Goal: Communication & Community: Connect with others

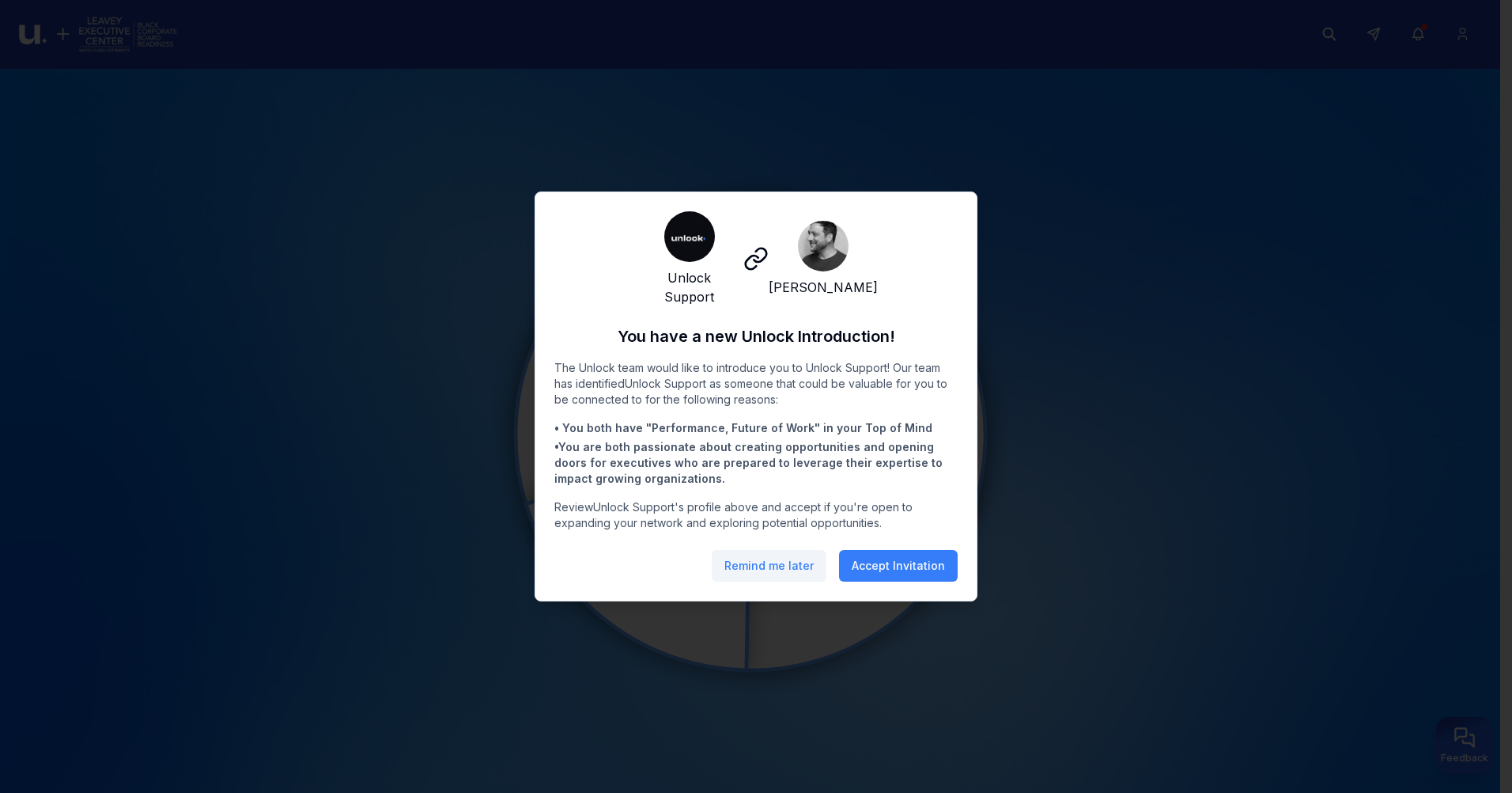
click at [743, 567] on button "Remind me later" at bounding box center [769, 566] width 115 height 32
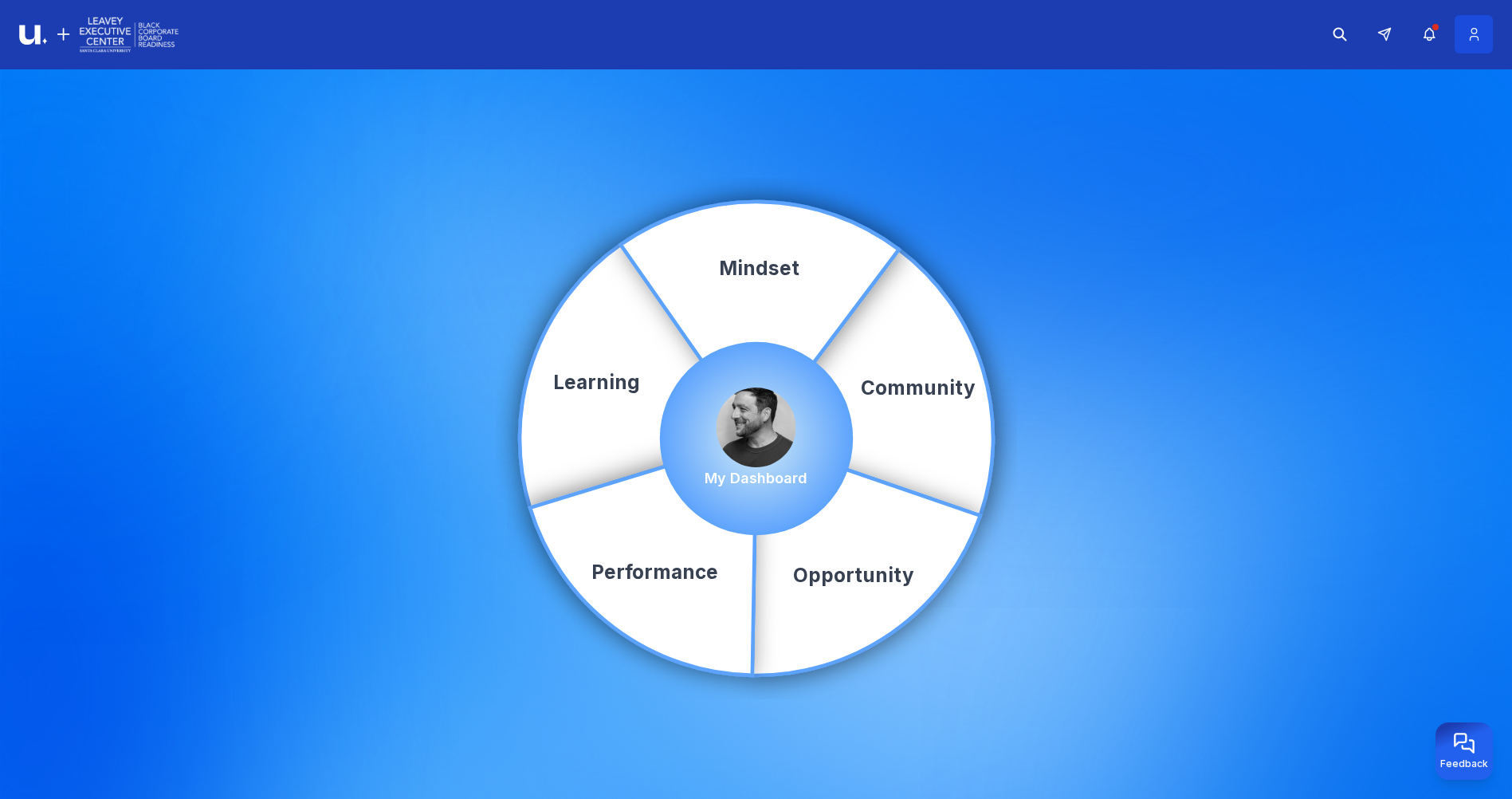
click at [1475, 43] on button at bounding box center [1473, 34] width 38 height 38
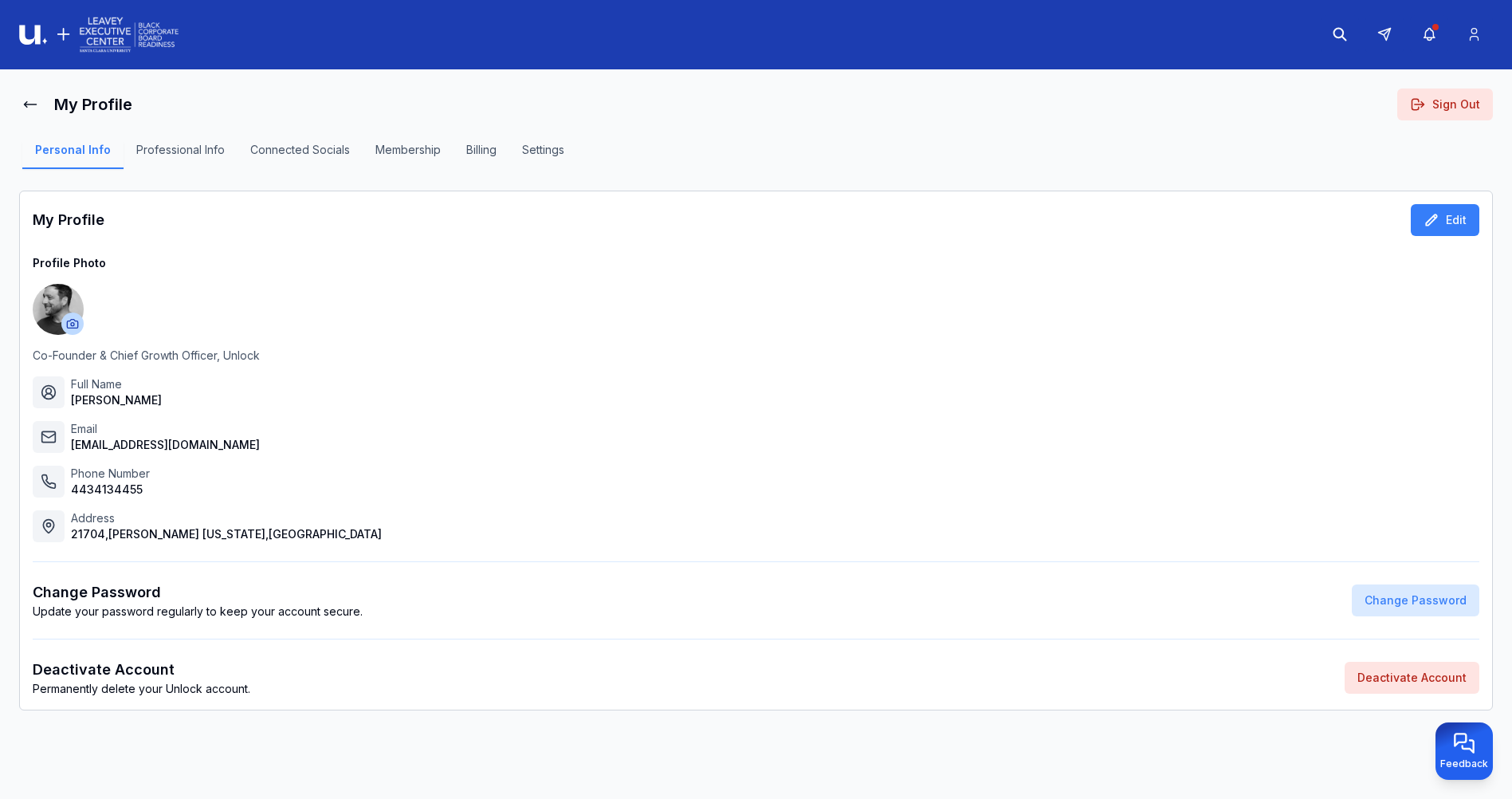
click at [1437, 102] on button "Sign Out" at bounding box center [1444, 105] width 96 height 32
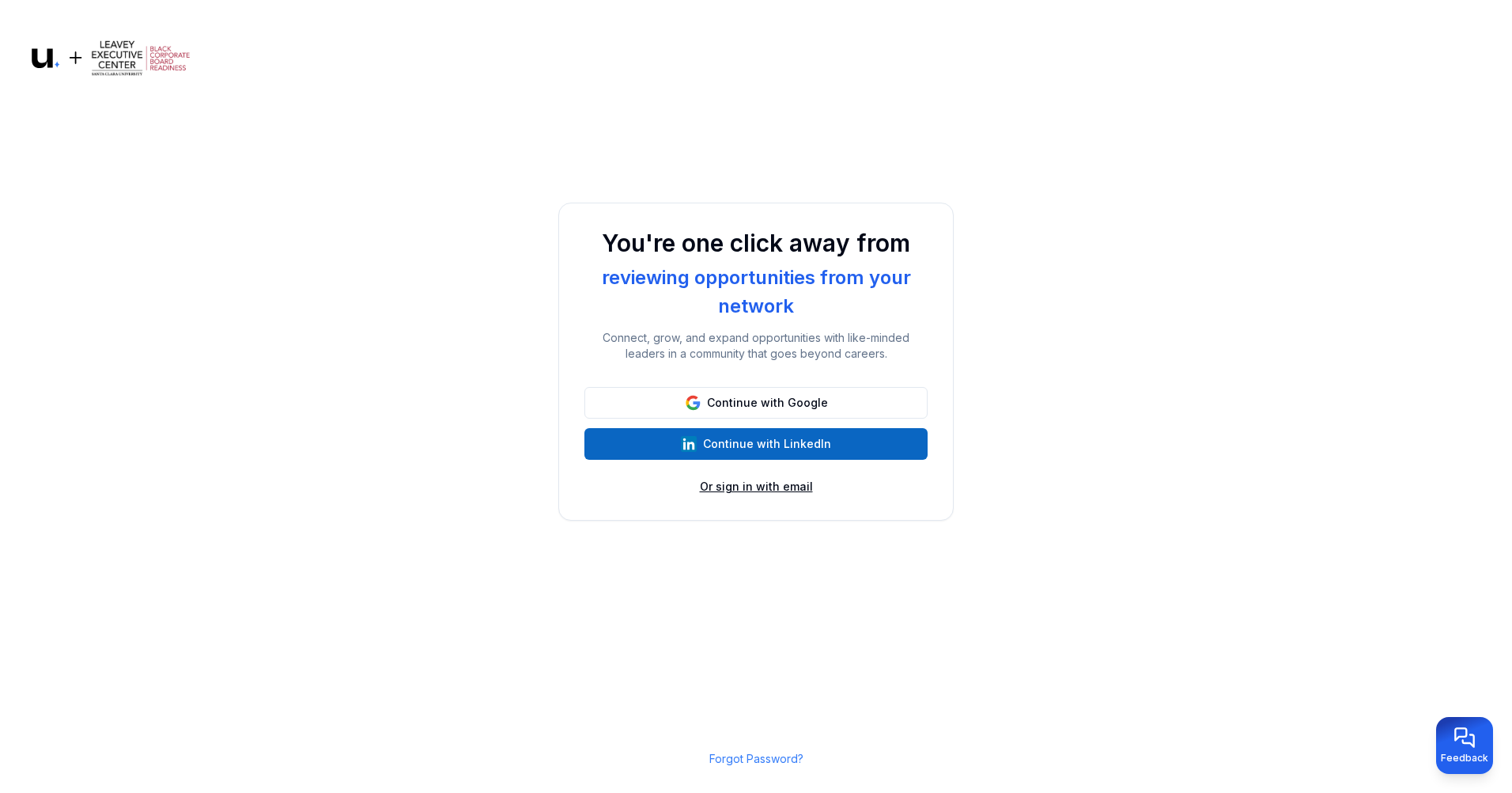
click at [774, 486] on button "Or sign in with email" at bounding box center [756, 486] width 113 height 16
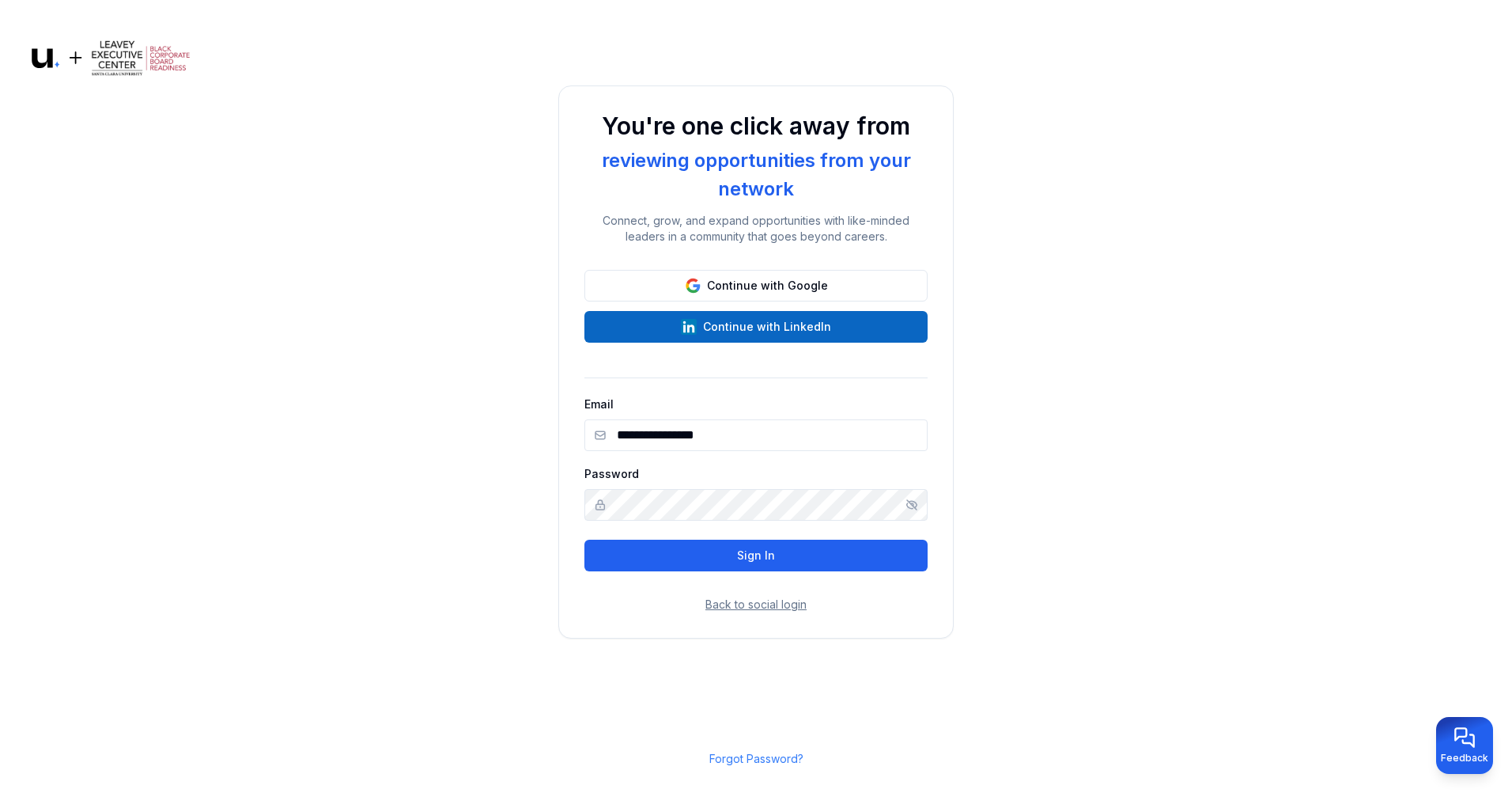
click at [746, 551] on button "Sign In" at bounding box center [756, 555] width 343 height 32
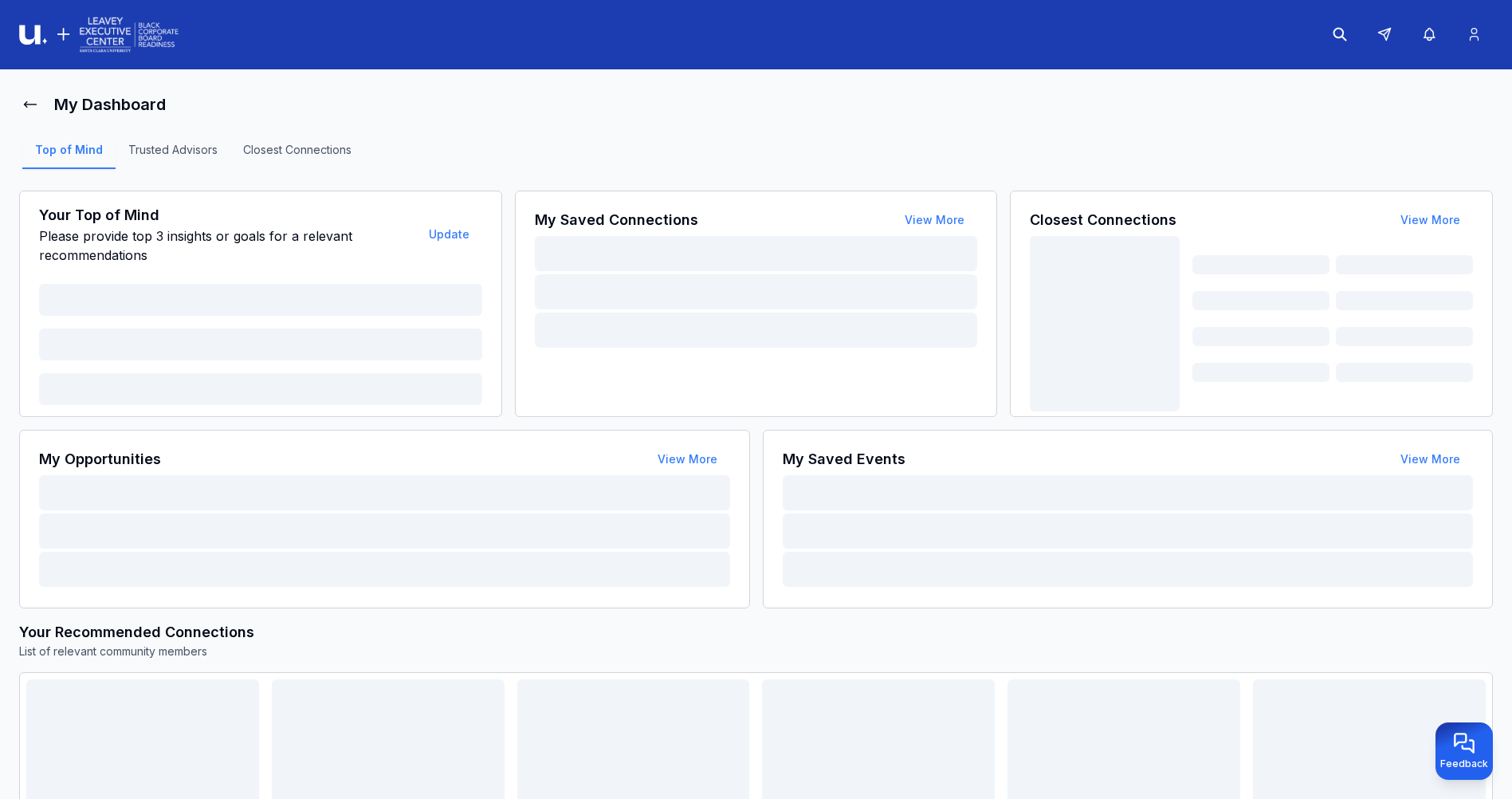
click at [41, 41] on img at bounding box center [99, 35] width 159 height 41
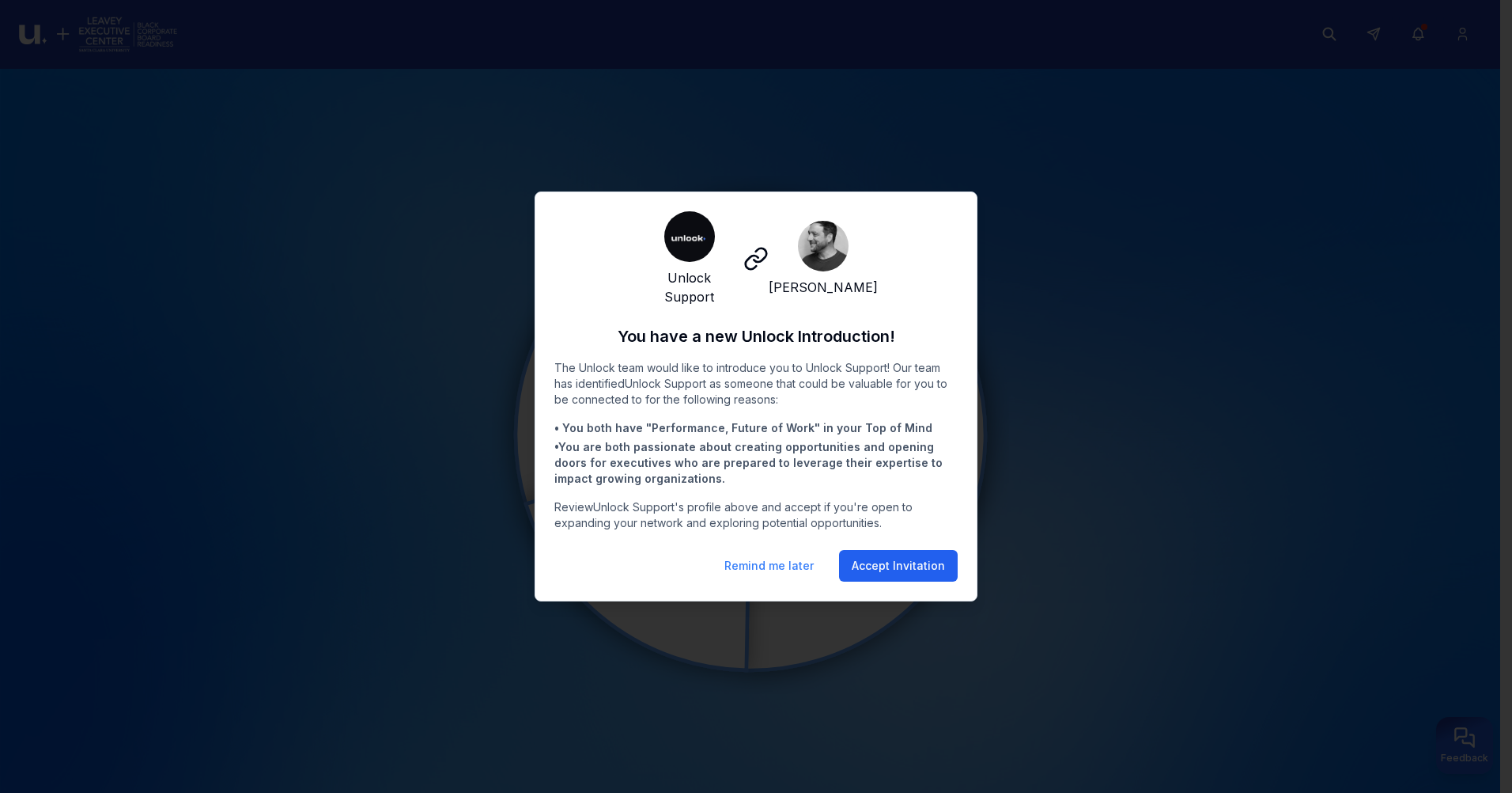
click at [876, 566] on button "Accept Invitation" at bounding box center [897, 566] width 118 height 32
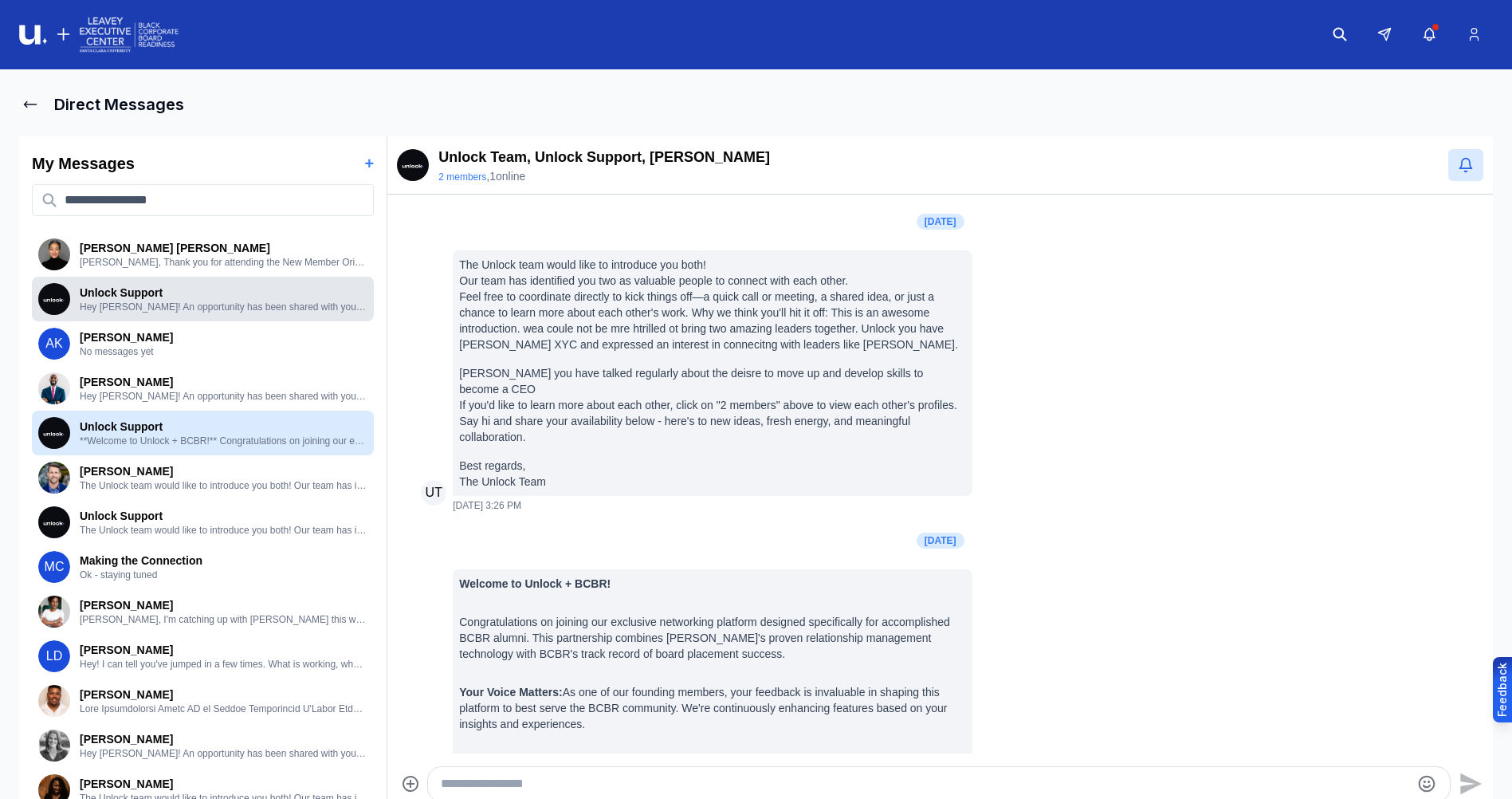
click at [256, 306] on p "Hey [PERSON_NAME]! An opportunity has been shared with you inside Unlock. Take …" at bounding box center [223, 306] width 288 height 13
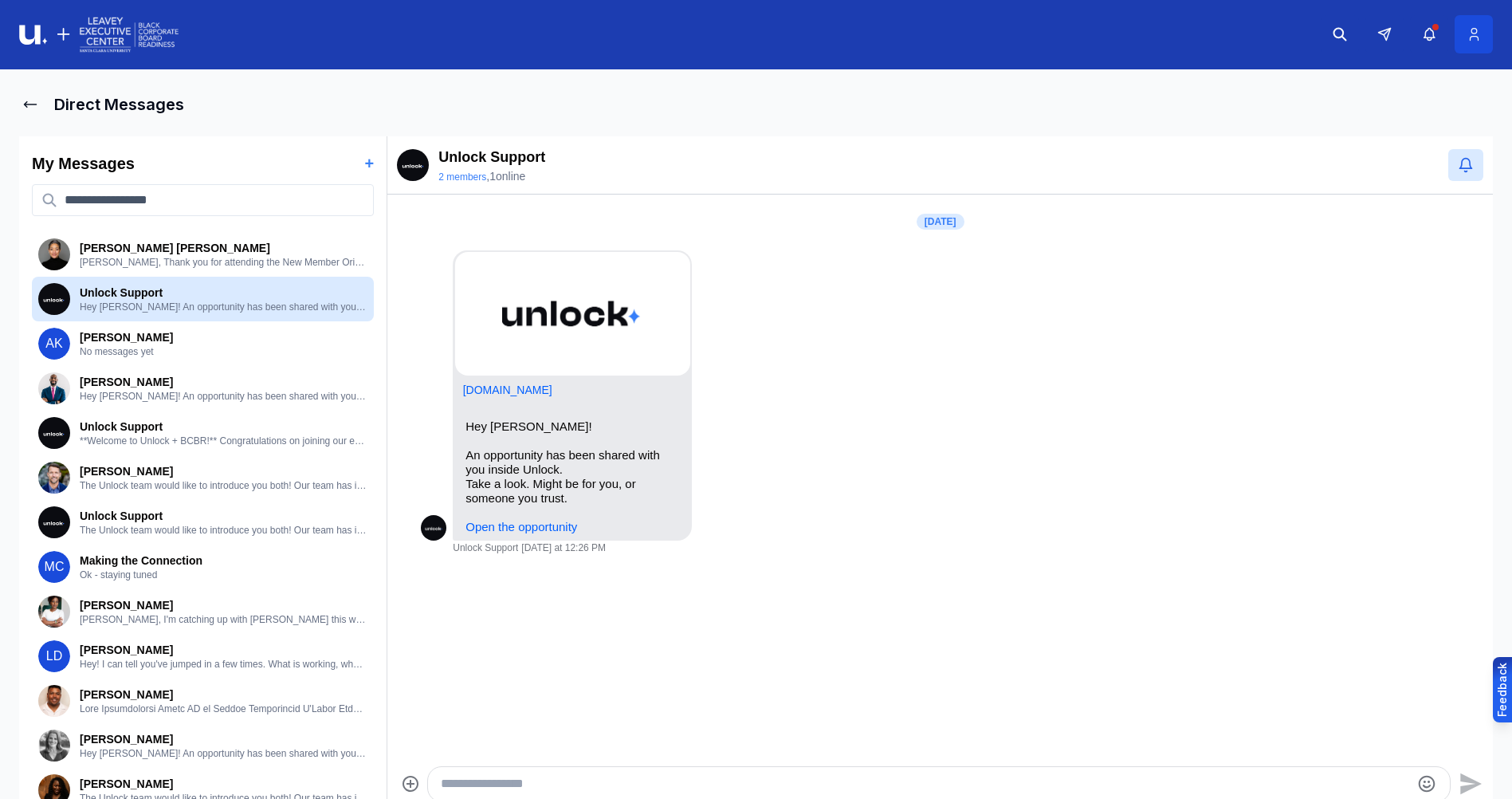
click at [1482, 36] on button at bounding box center [1473, 34] width 38 height 38
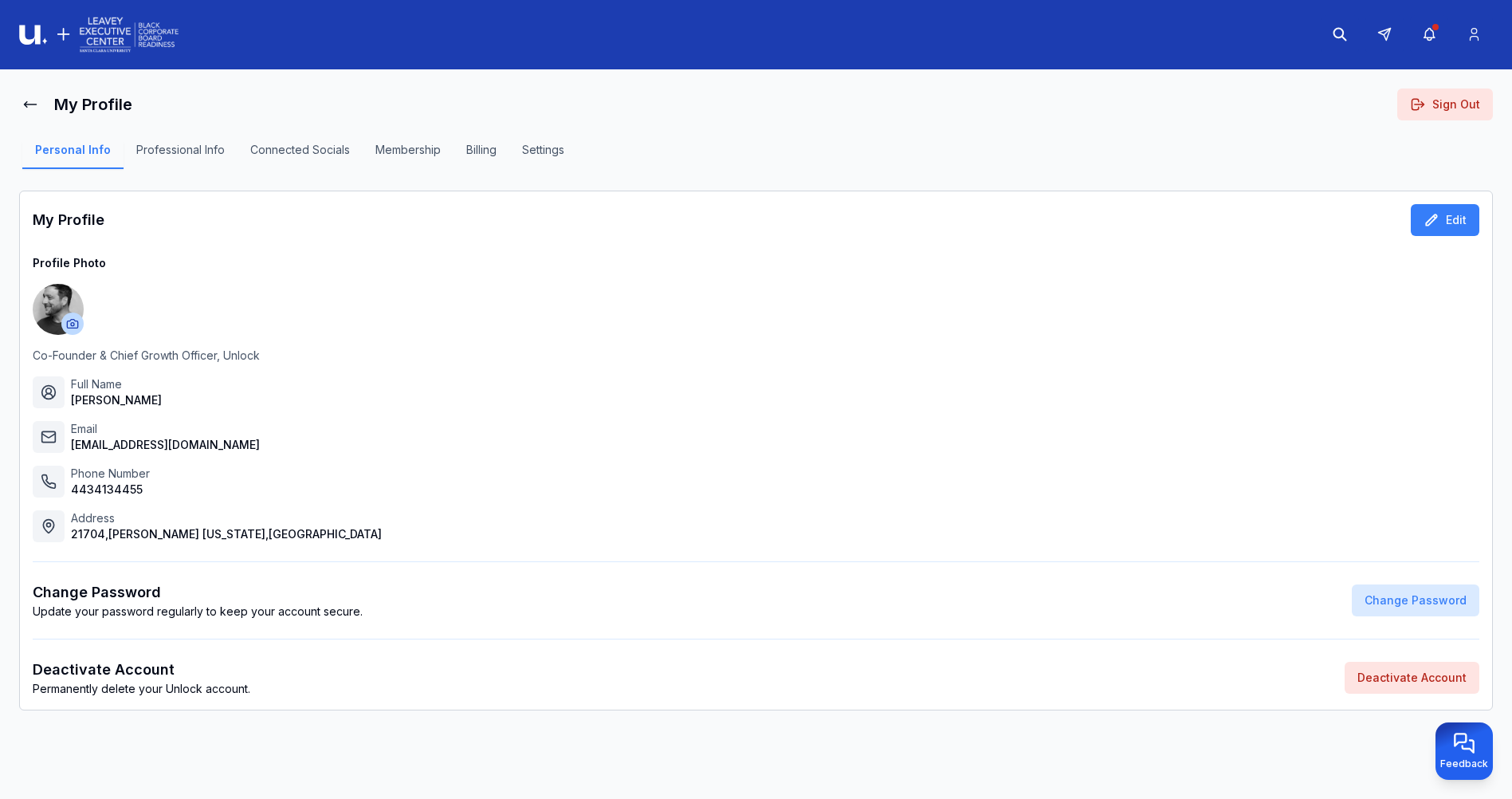
click at [1443, 107] on button "Sign Out" at bounding box center [1444, 105] width 96 height 32
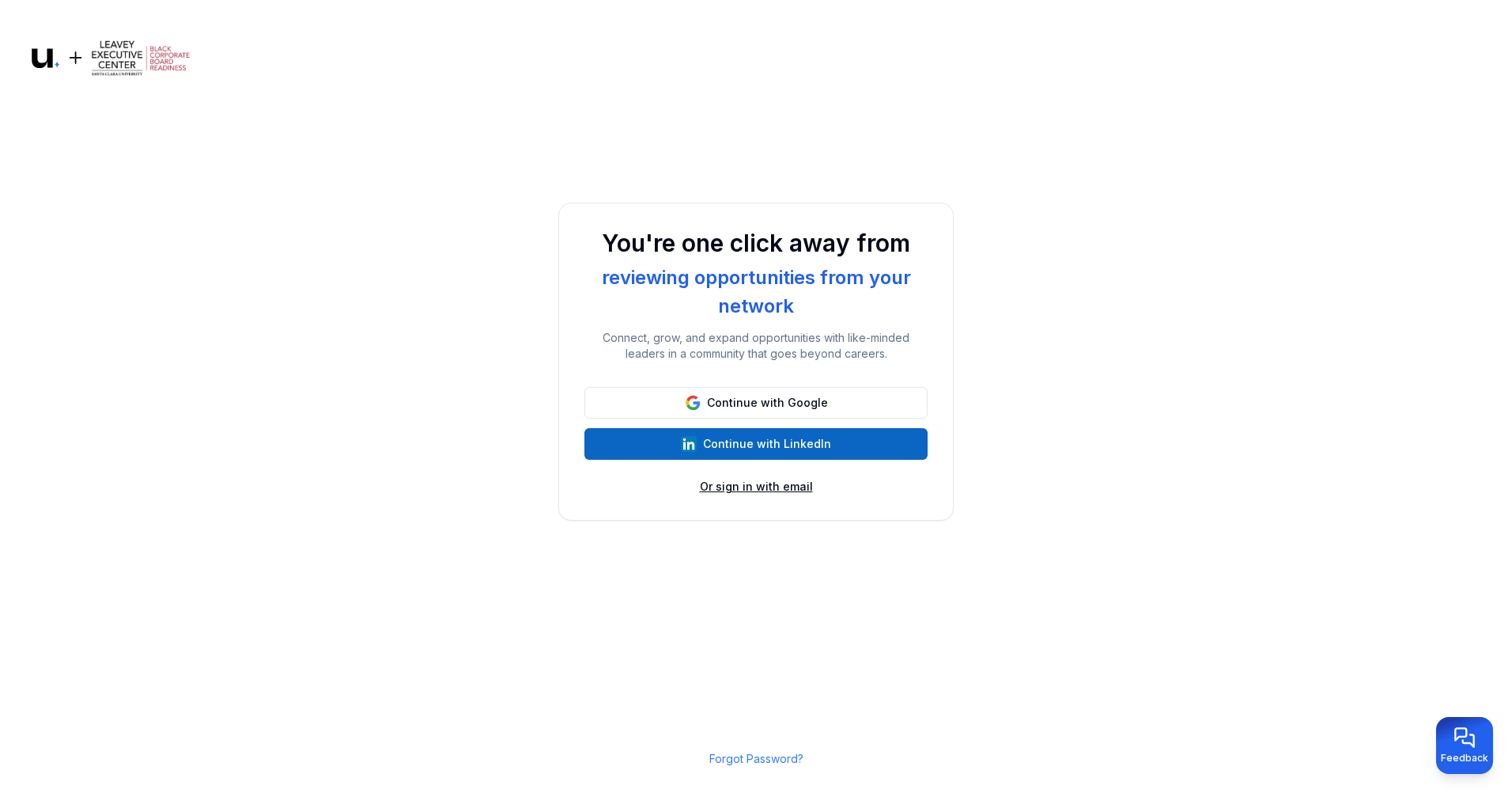
click at [783, 486] on button "Or sign in with email" at bounding box center [756, 486] width 113 height 16
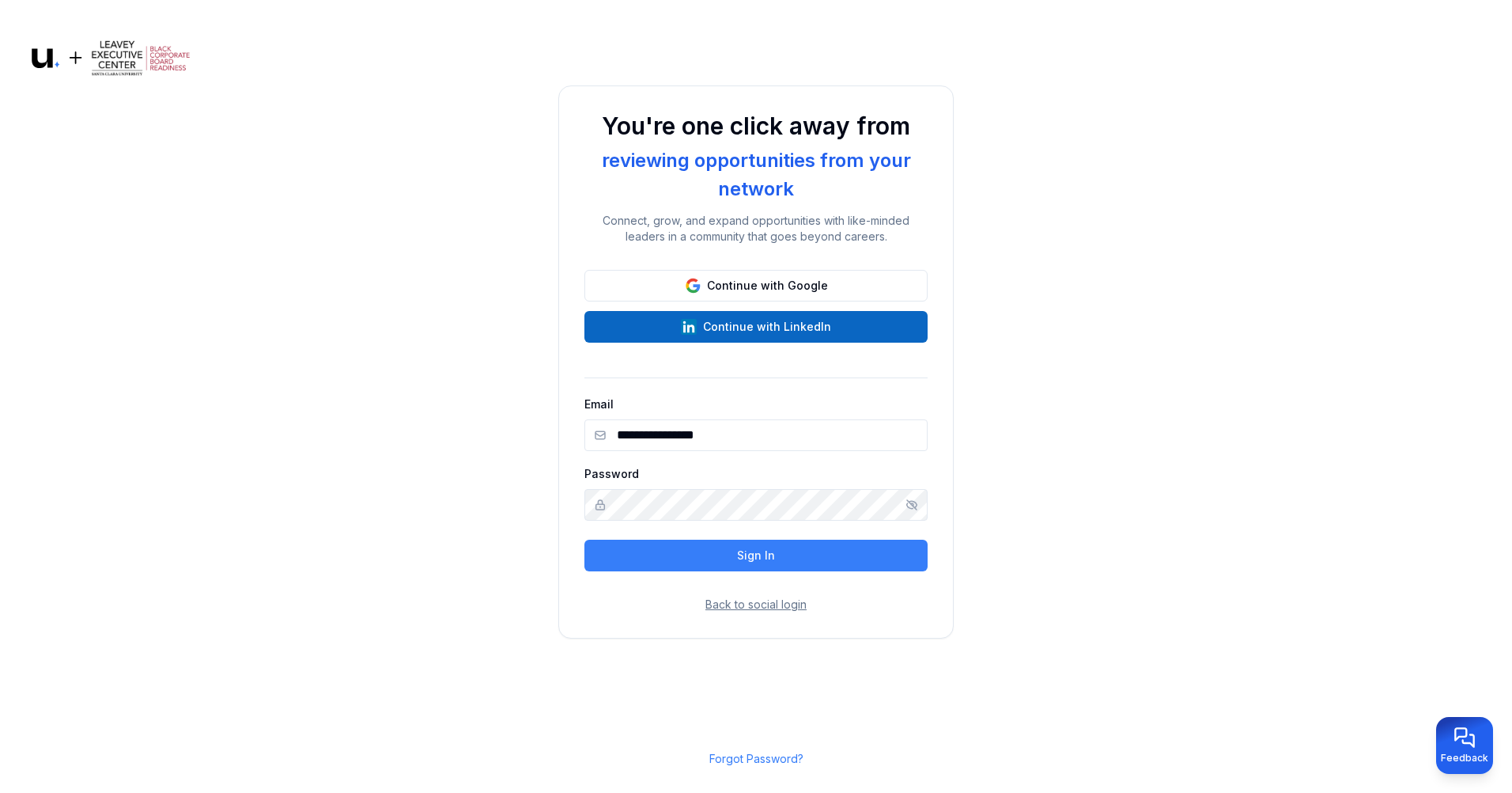
click at [765, 449] on input "**********" at bounding box center [756, 435] width 343 height 32
type input "**********"
click at [726, 554] on button "Sign In" at bounding box center [756, 555] width 343 height 32
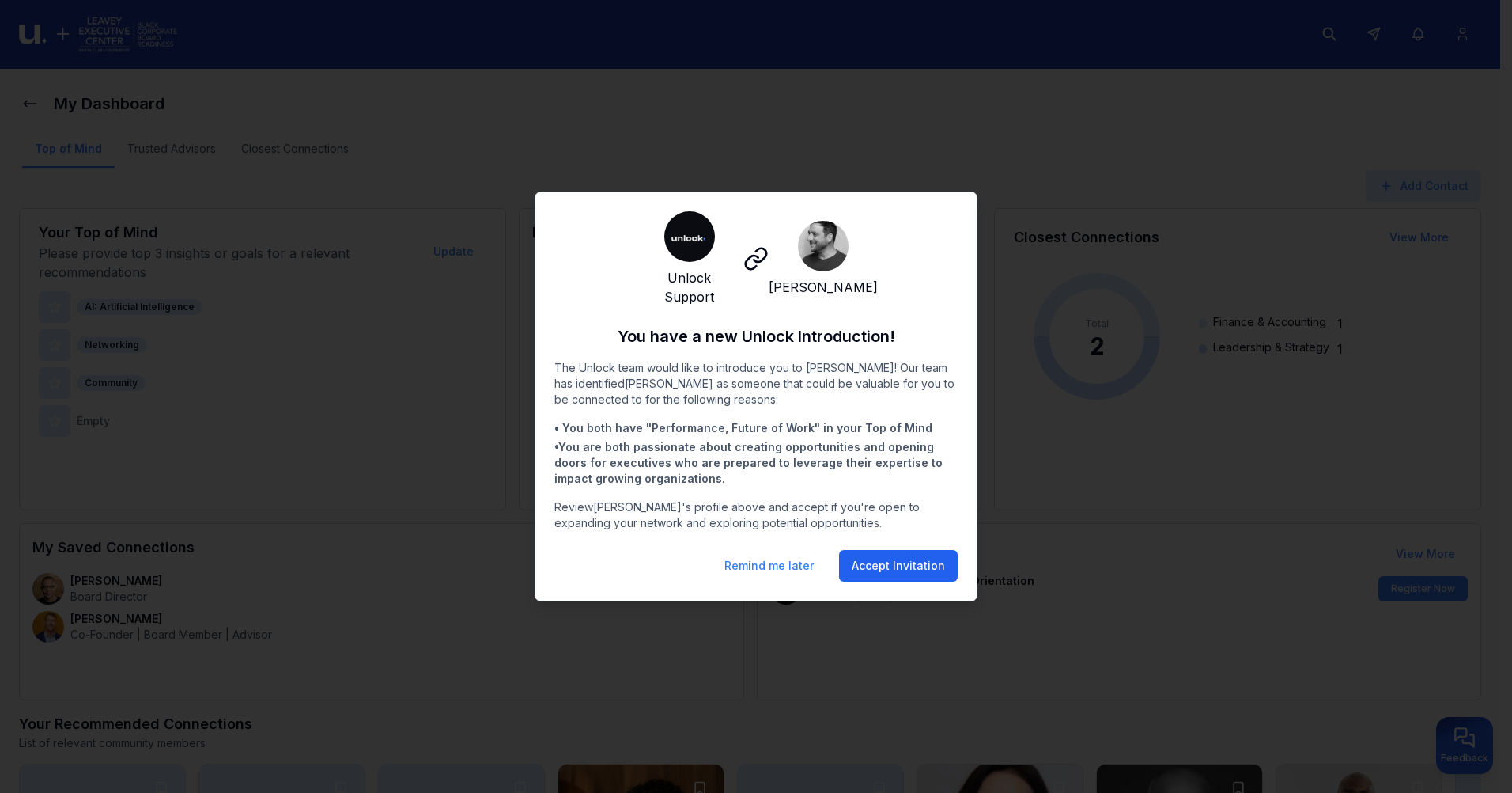
click at [879, 565] on button "Accept Invitation" at bounding box center [897, 566] width 118 height 32
